Goal: Transaction & Acquisition: Purchase product/service

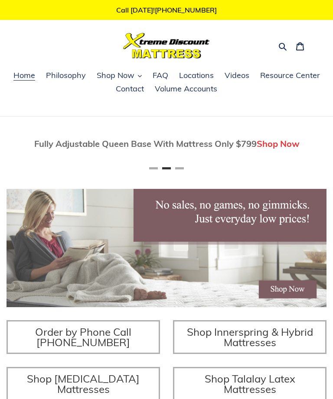
scroll to position [0, 320]
click at [281, 48] on icon "button" at bounding box center [282, 46] width 9 height 9
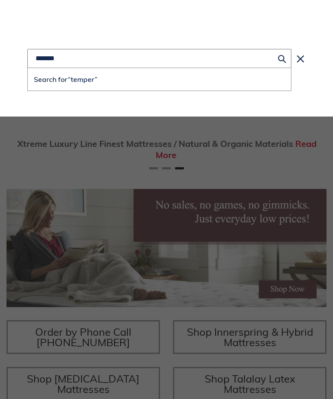
scroll to position [0, 640]
type input "**********"
click at [285, 59] on icon "Search" at bounding box center [282, 58] width 8 height 9
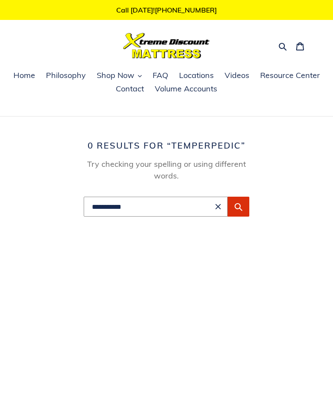
click at [219, 208] on icon "Clear search term" at bounding box center [218, 206] width 5 height 5
type input "**********"
click at [155, 228] on button "Search for “temperpedic matress”" at bounding box center [156, 228] width 144 height 23
click at [189, 230] on span "“temperpedic matress”" at bounding box center [161, 228] width 75 height 9
click at [245, 212] on button "Submit" at bounding box center [239, 207] width 22 height 20
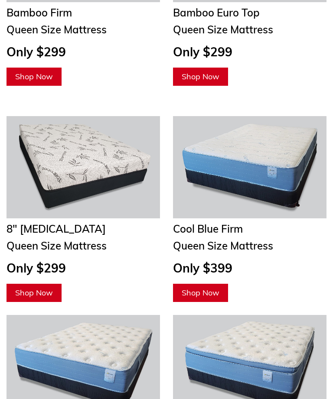
scroll to position [1587, 0]
